Goal: Information Seeking & Learning: Learn about a topic

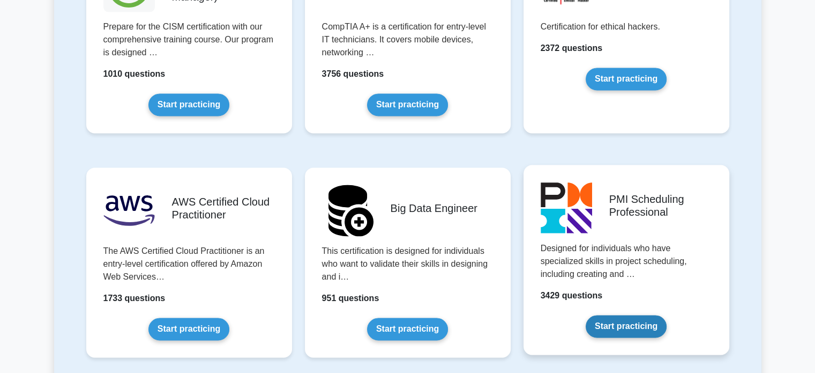
scroll to position [1930, 0]
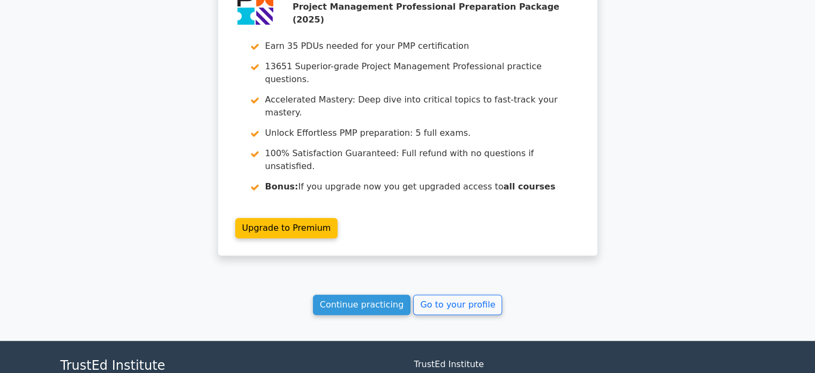
scroll to position [943, 0]
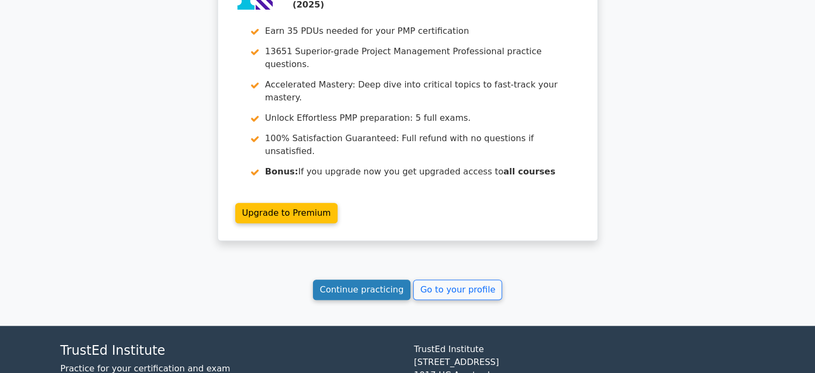
click at [358, 279] on link "Continue practicing" at bounding box center [362, 289] width 98 height 20
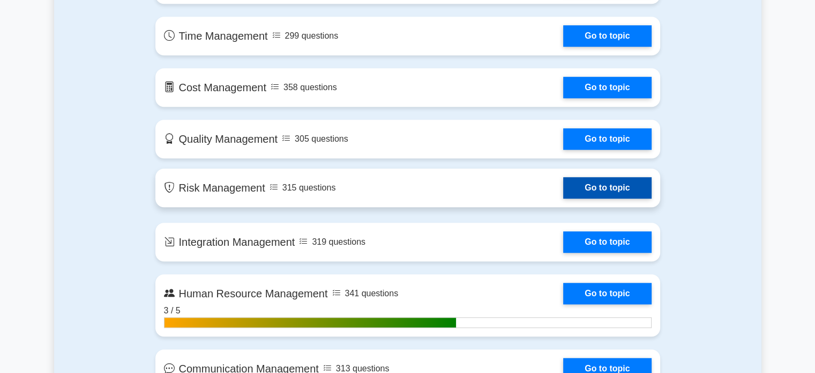
scroll to position [911, 0]
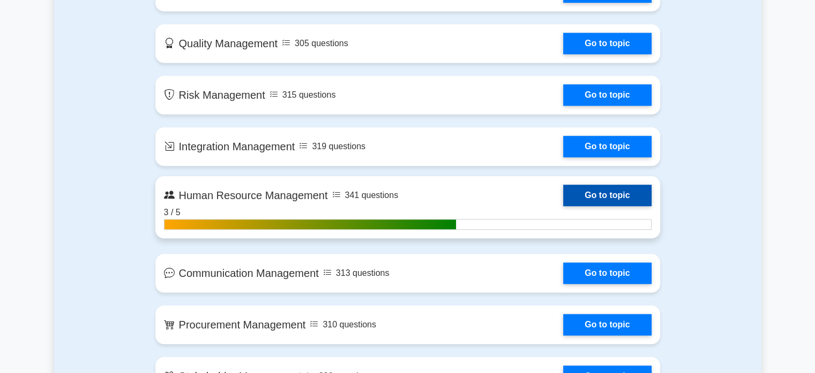
click at [600, 197] on link "Go to topic" at bounding box center [607, 194] width 88 height 21
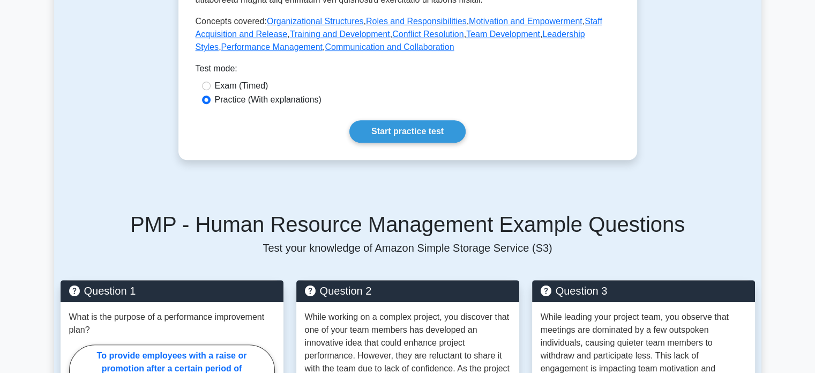
scroll to position [429, 0]
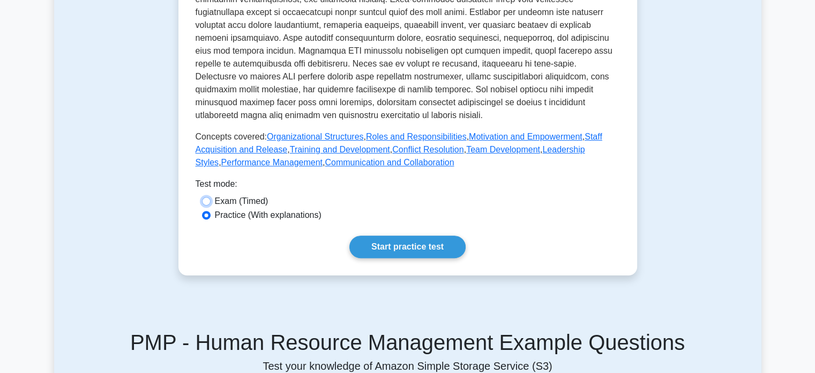
click at [207, 197] on input "Exam (Timed)" at bounding box center [206, 201] width 9 height 9
radio input "true"
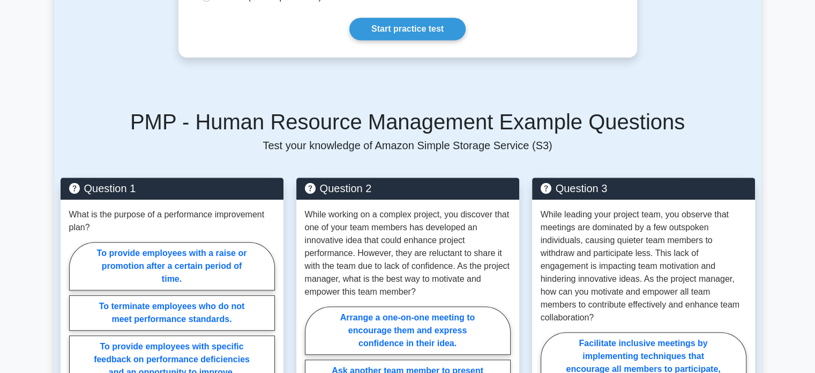
scroll to position [536, 0]
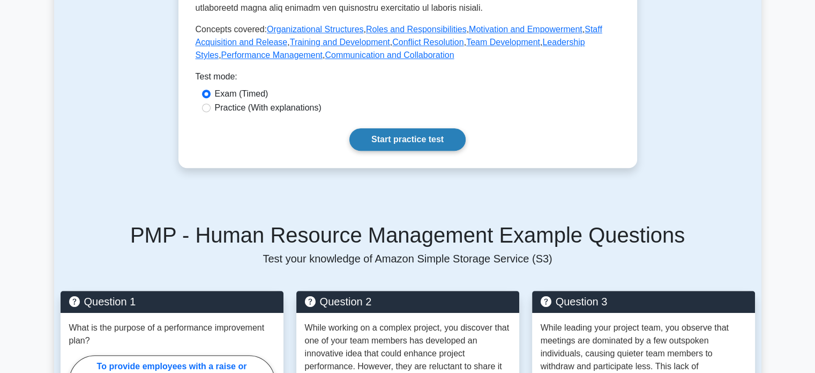
click at [389, 128] on link "Start practice test" at bounding box center [407, 139] width 116 height 23
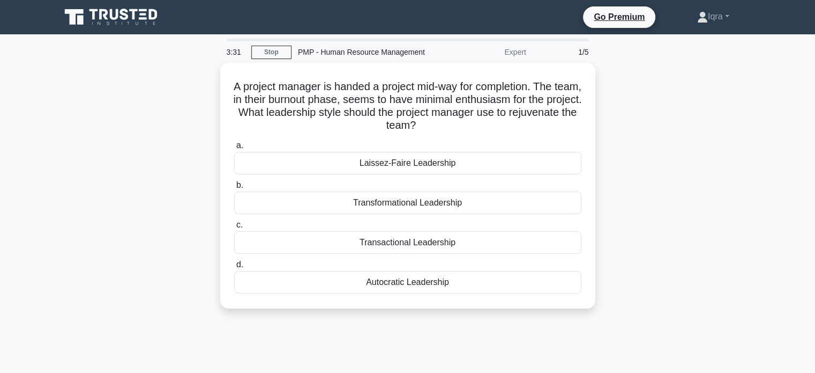
click at [119, 28] on link at bounding box center [112, 17] width 103 height 26
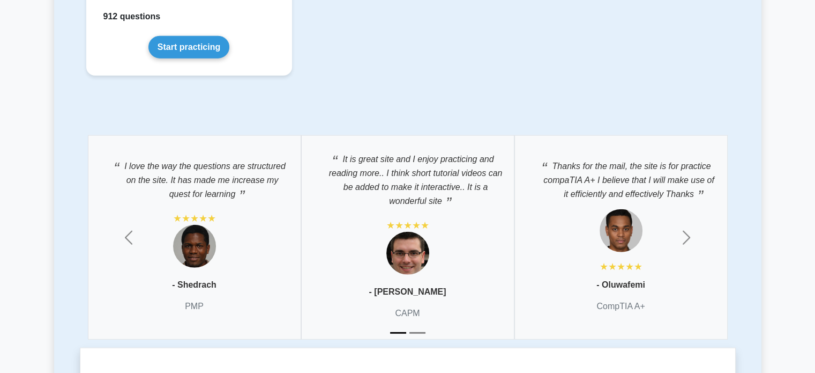
scroll to position [2600, 0]
